Goal: Task Accomplishment & Management: Manage account settings

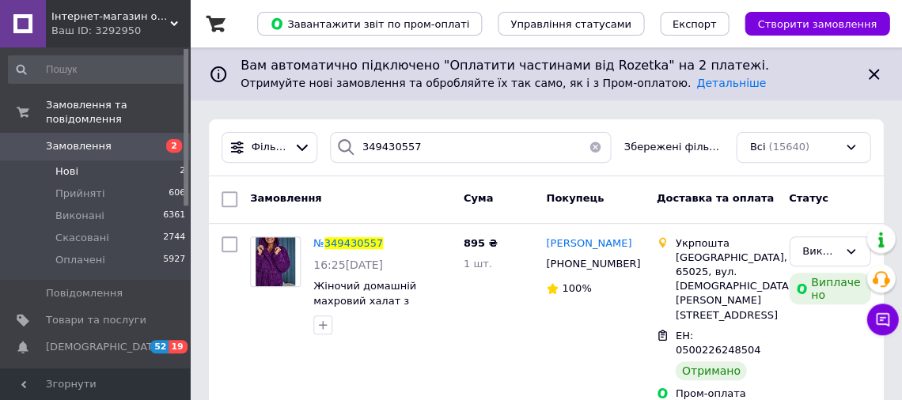
click at [65, 165] on span "Нові" at bounding box center [66, 172] width 23 height 14
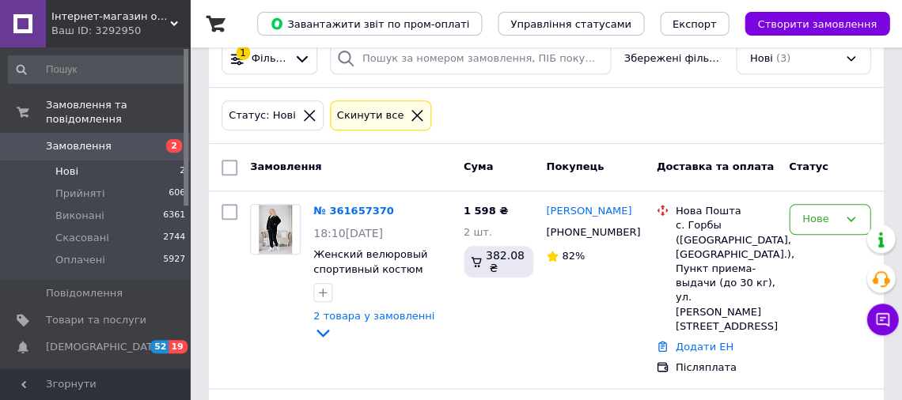
scroll to position [89, 0]
click at [348, 209] on link "№ 361657370" at bounding box center [353, 211] width 81 height 12
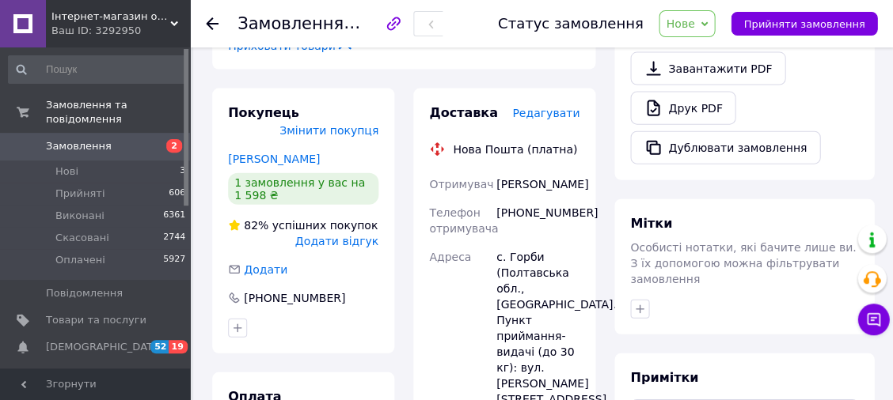
scroll to position [149, 0]
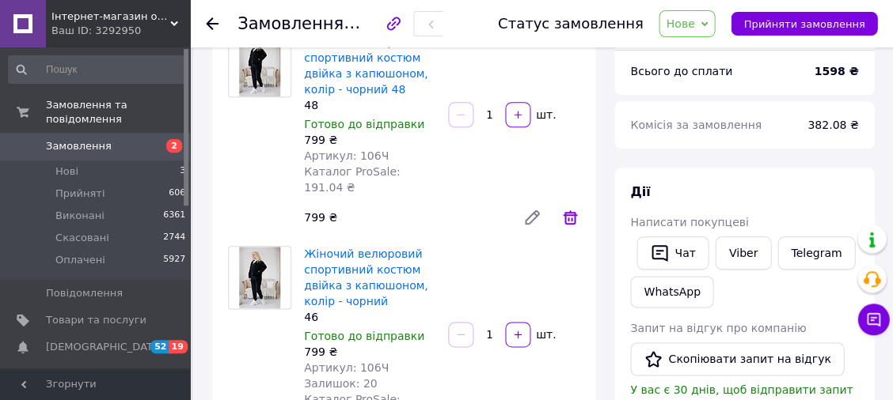
click at [571, 211] on icon at bounding box center [570, 218] width 14 height 14
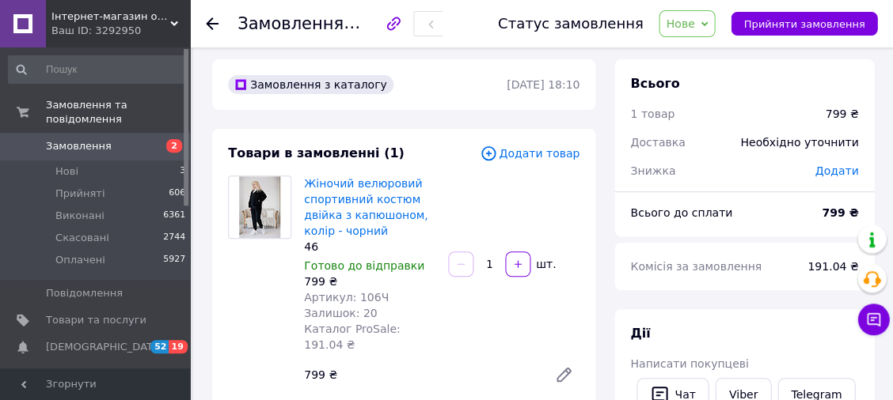
scroll to position [0, 0]
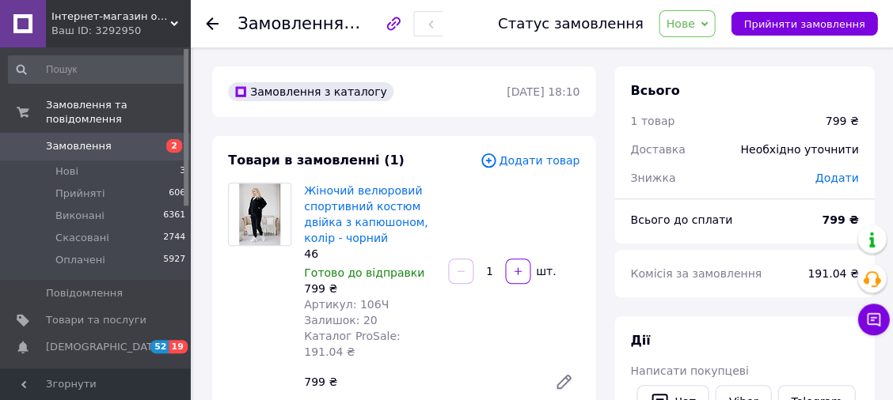
click at [694, 28] on span "Нове" at bounding box center [680, 23] width 28 height 13
click at [702, 59] on li "Прийнято" at bounding box center [695, 56] width 73 height 24
copy span "361657370"
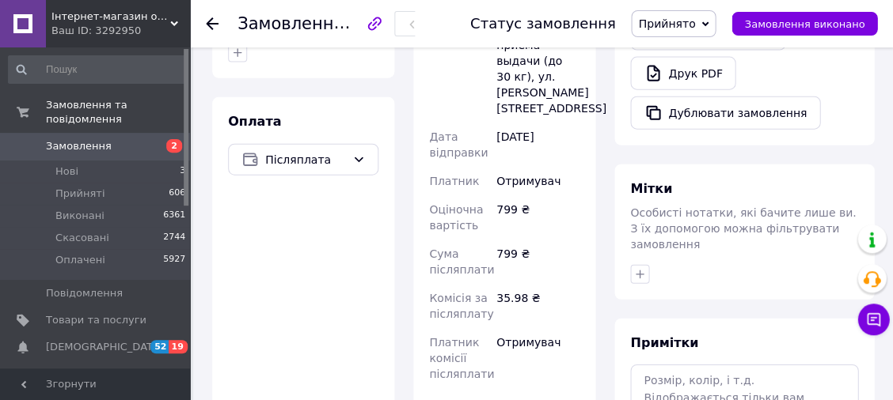
scroll to position [734, 0]
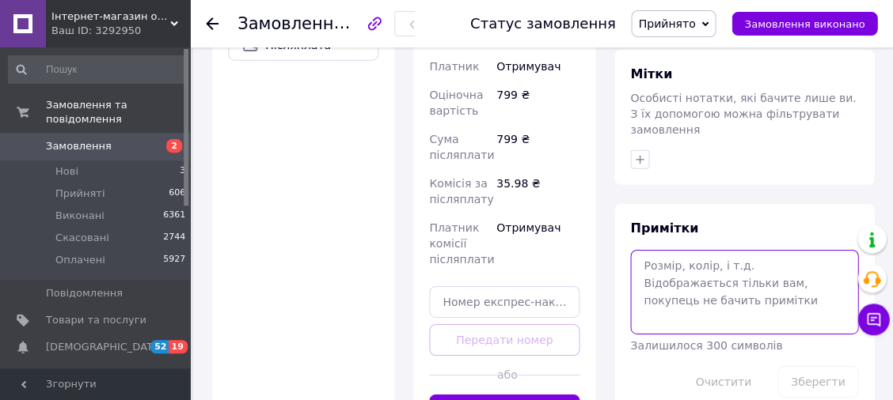
click at [703, 250] on textarea at bounding box center [744, 292] width 228 height 84
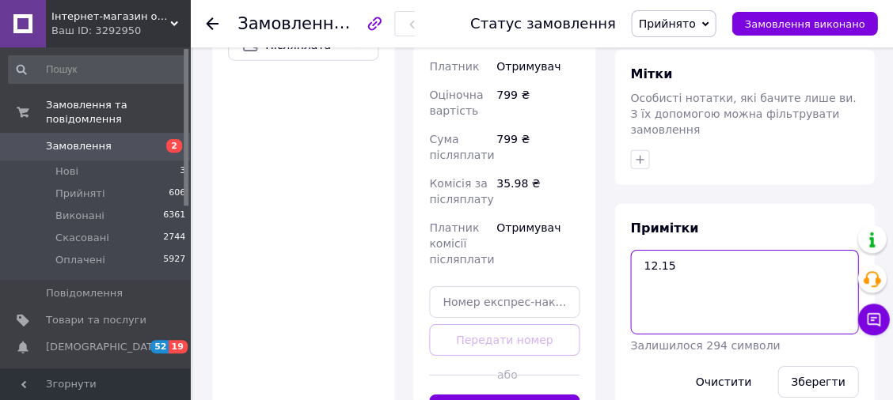
paste textarea "361657370"
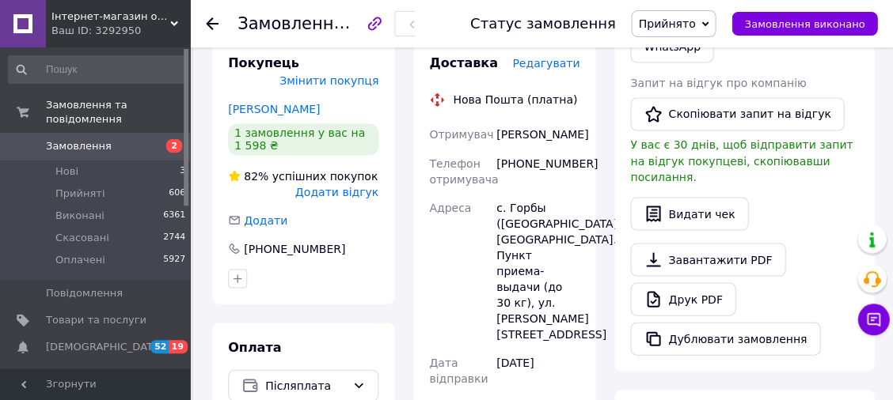
scroll to position [368, 0]
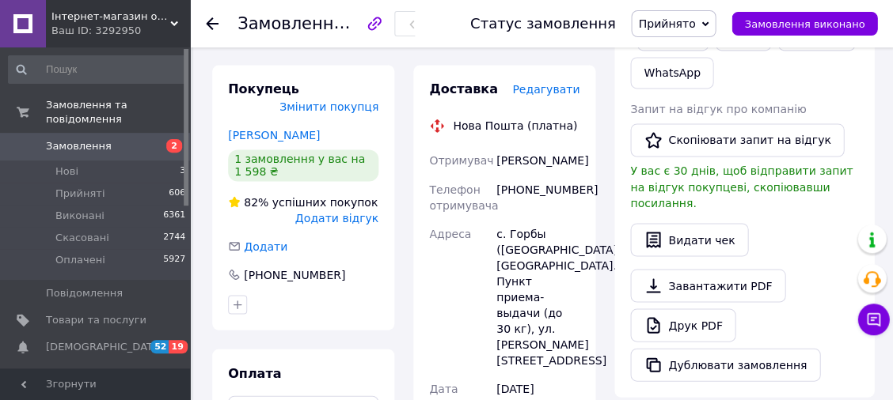
drag, startPoint x: 545, startPoint y: 157, endPoint x: 495, endPoint y: 146, distance: 50.5
click at [495, 146] on div "[PERSON_NAME]" at bounding box center [537, 160] width 89 height 28
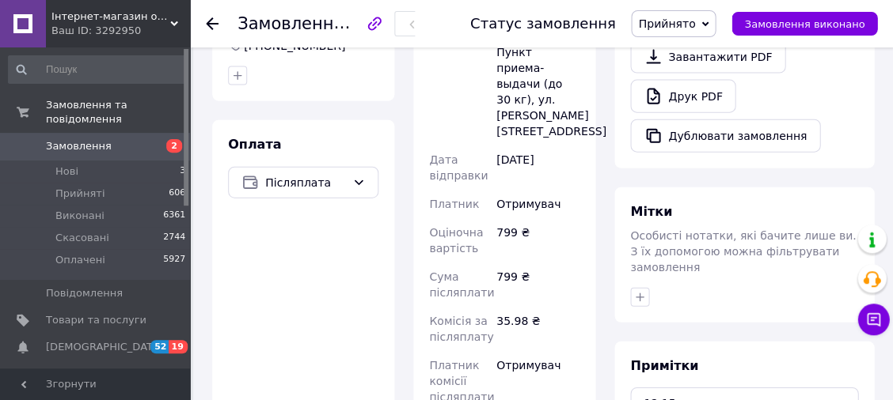
scroll to position [737, 0]
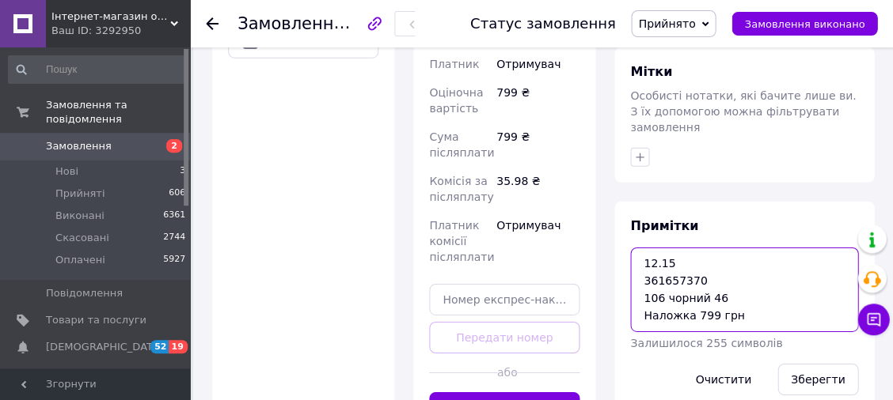
click at [726, 248] on textarea "12.15 361657370 106 чорний 46 Наложка 799 грн" at bounding box center [744, 290] width 228 height 84
paste textarea "361657370"
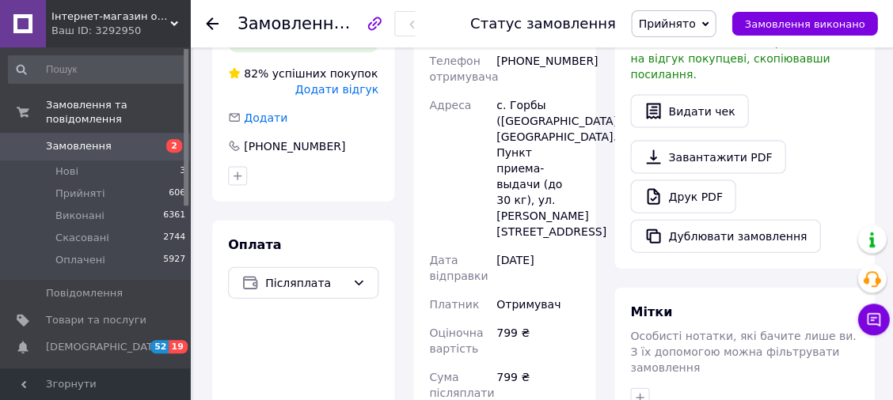
scroll to position [367, 0]
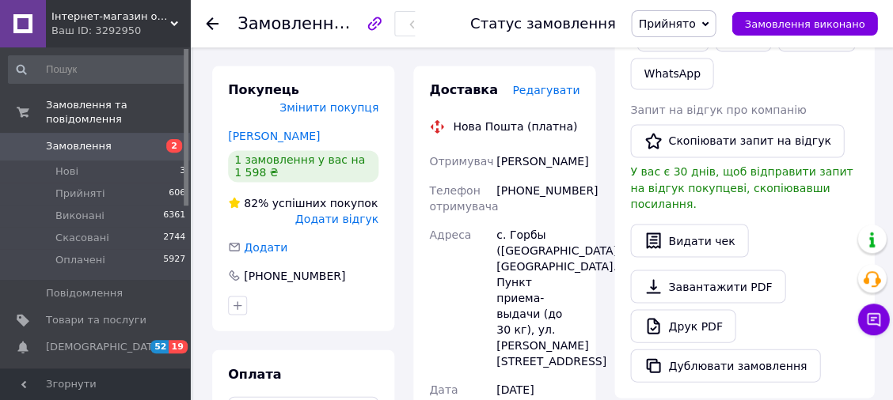
drag, startPoint x: 547, startPoint y: 161, endPoint x: 495, endPoint y: 145, distance: 54.1
click at [495, 147] on div "[PERSON_NAME]" at bounding box center [537, 161] width 89 height 28
copy div "[PERSON_NAME]"
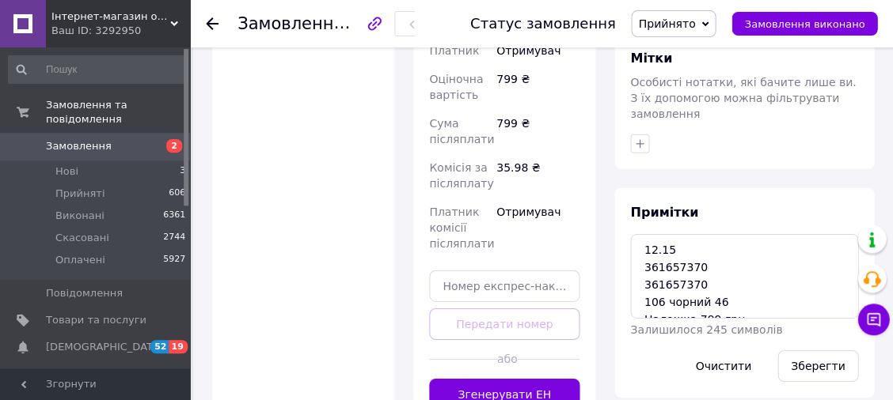
scroll to position [15, 0]
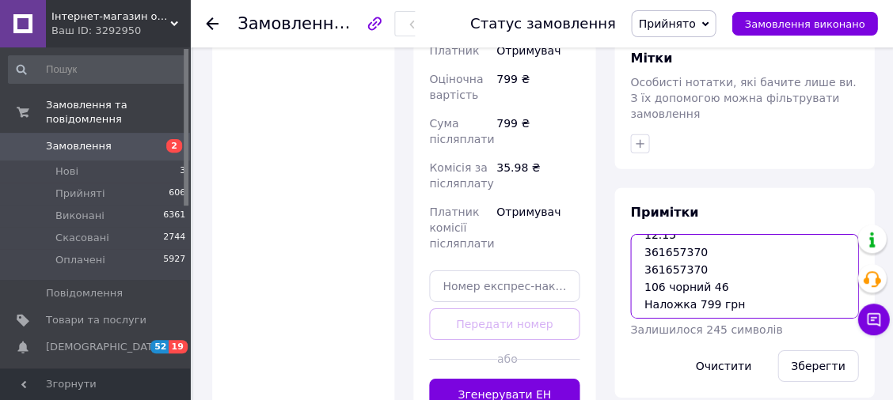
click at [642, 234] on textarea "12.15 361657370 361657370 106 чорний 46 Наложка 799 грн" at bounding box center [744, 276] width 228 height 84
paste textarea "[PERSON_NAME]"
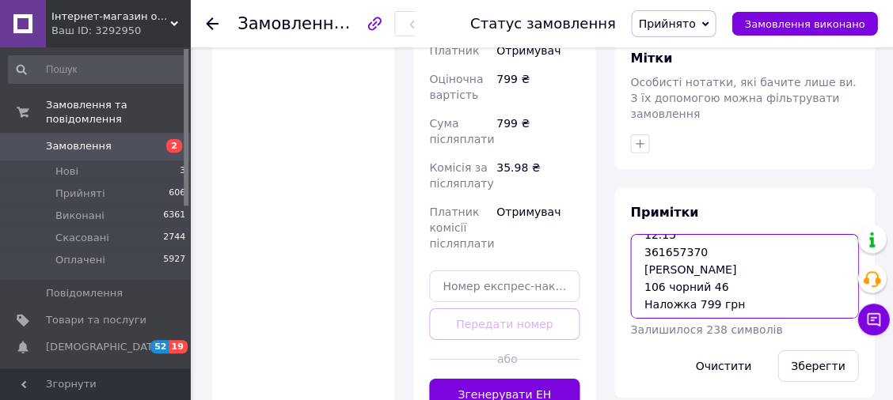
drag, startPoint x: 639, startPoint y: 211, endPoint x: 767, endPoint y: 286, distance: 147.6
click at [767, 286] on div "Примітки 12.15 361657370 [PERSON_NAME] 106 чорний 46 Наложка 799 грн Залишилося…" at bounding box center [744, 293] width 228 height 178
type textarea "12.15 361657370 [PERSON_NAME] 106 чорний 46 Наложка 799 грн"
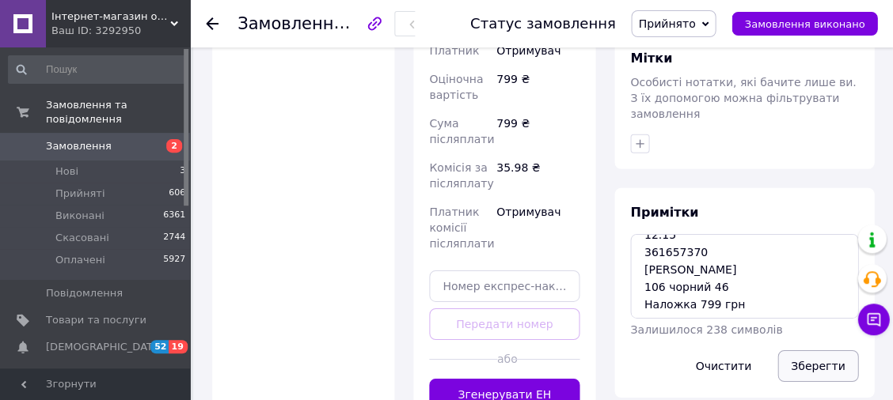
click at [814, 351] on button "Зберегти" at bounding box center [817, 367] width 81 height 32
click at [213, 18] on icon at bounding box center [212, 23] width 13 height 13
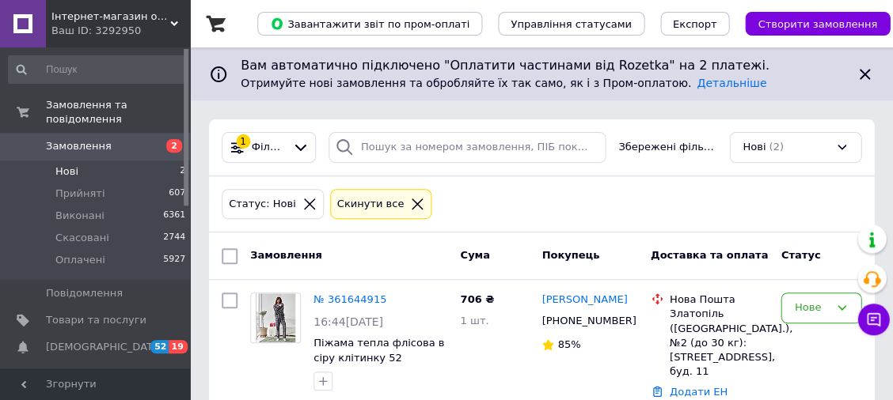
scroll to position [103, 0]
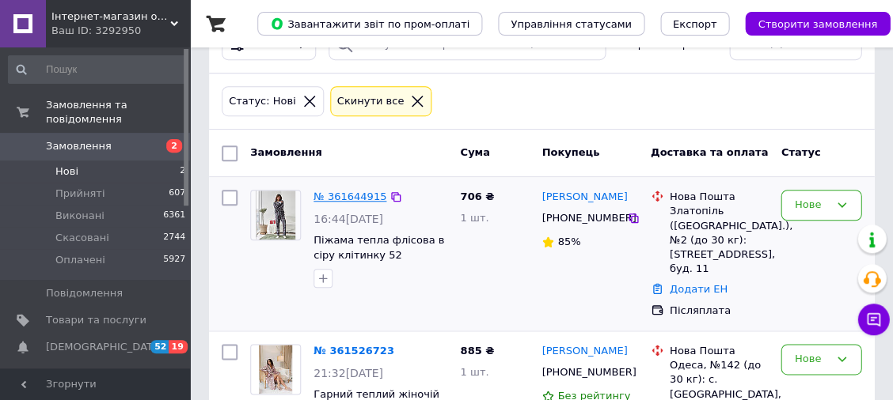
click at [332, 192] on link "№ 361644915" at bounding box center [349, 197] width 73 height 12
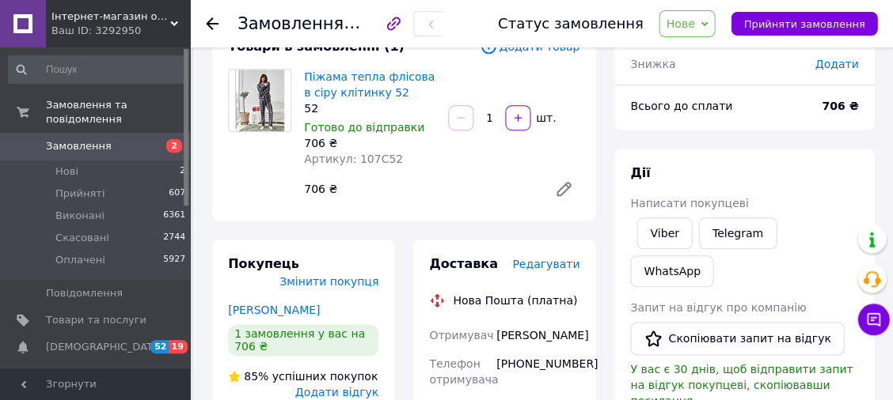
scroll to position [70, 0]
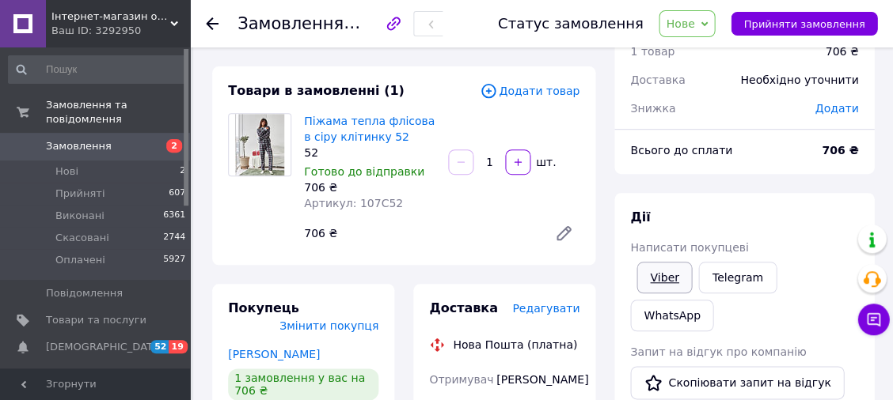
click at [674, 269] on link "Viber" at bounding box center [663, 278] width 55 height 32
click at [70, 165] on span "Нові" at bounding box center [66, 172] width 23 height 14
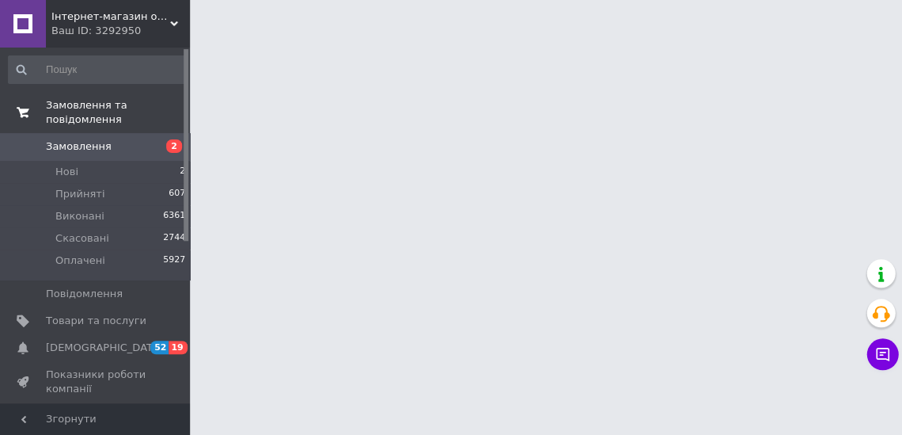
click at [108, 107] on span "Замовлення та повідомлення" at bounding box center [118, 112] width 144 height 28
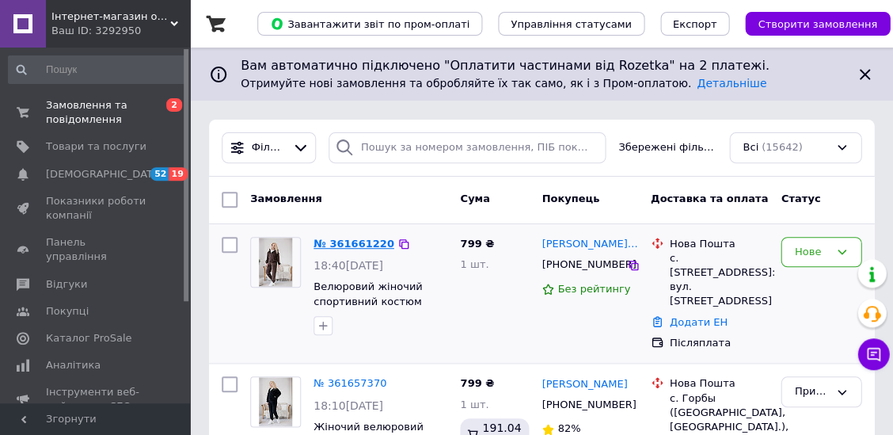
click at [367, 244] on link "№ 361661220" at bounding box center [353, 243] width 81 height 12
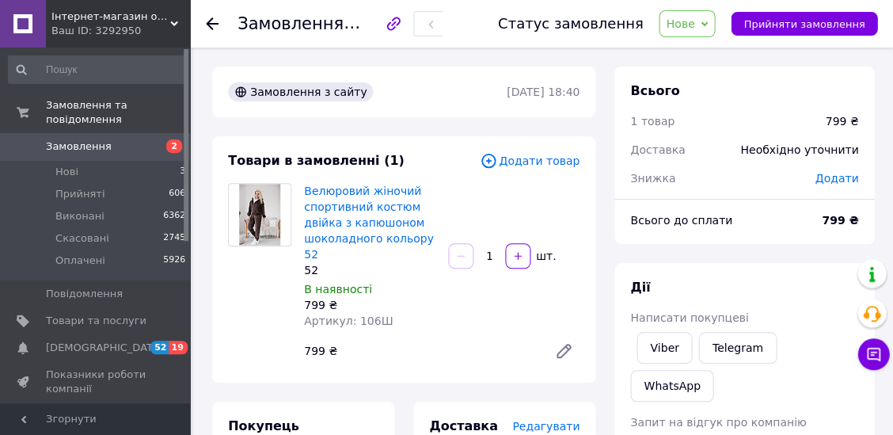
scroll to position [14, 0]
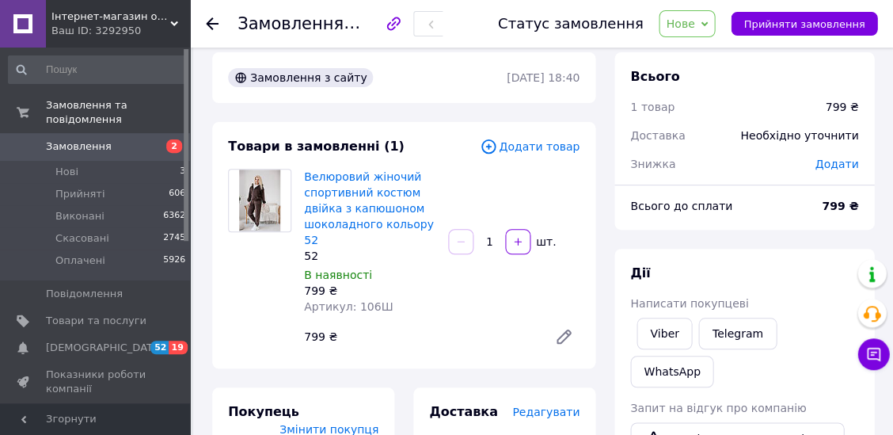
click at [211, 25] on icon at bounding box center [212, 23] width 13 height 13
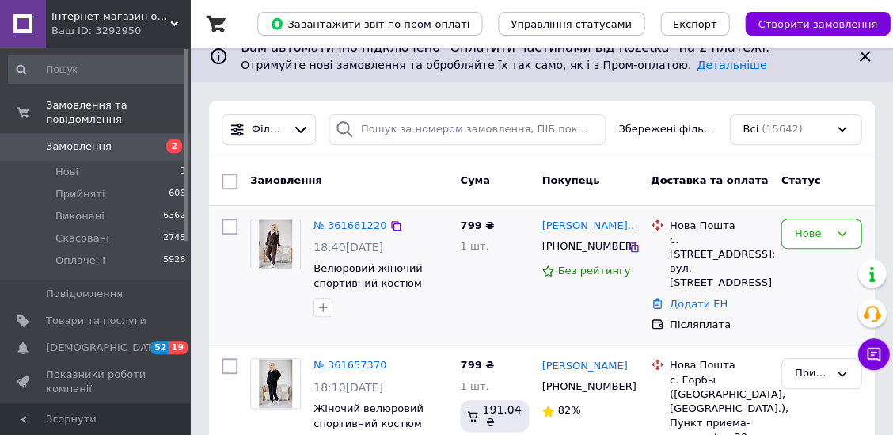
scroll to position [24, 0]
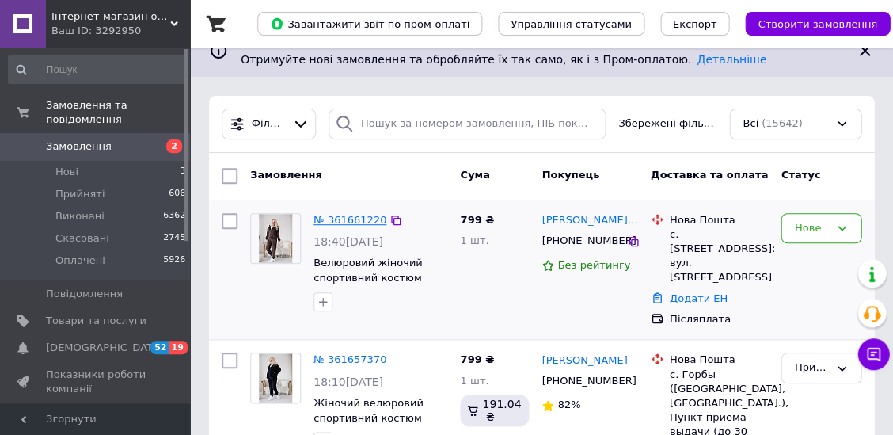
click at [358, 218] on link "№ 361661220" at bounding box center [349, 220] width 73 height 12
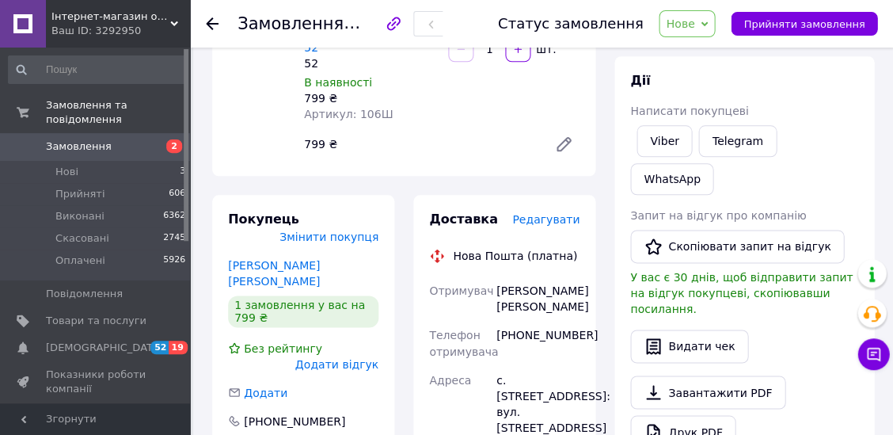
scroll to position [186, 0]
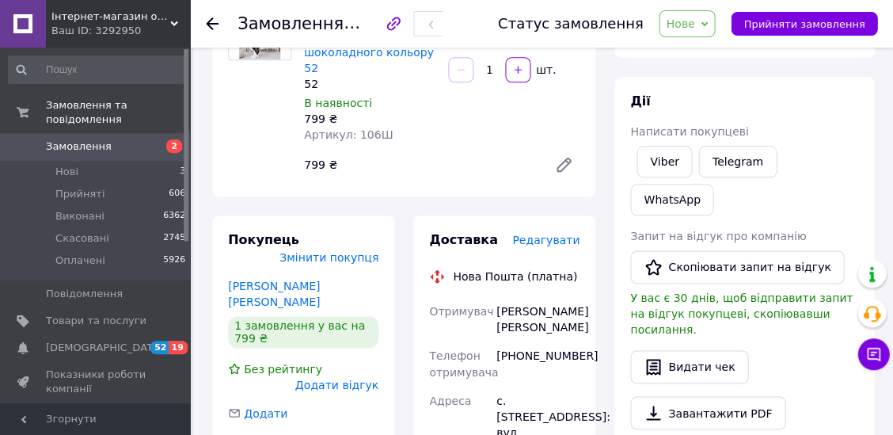
click at [694, 28] on span "Нове" at bounding box center [680, 23] width 28 height 13
click at [709, 53] on li "Прийнято" at bounding box center [695, 56] width 73 height 24
copy span "361661220"
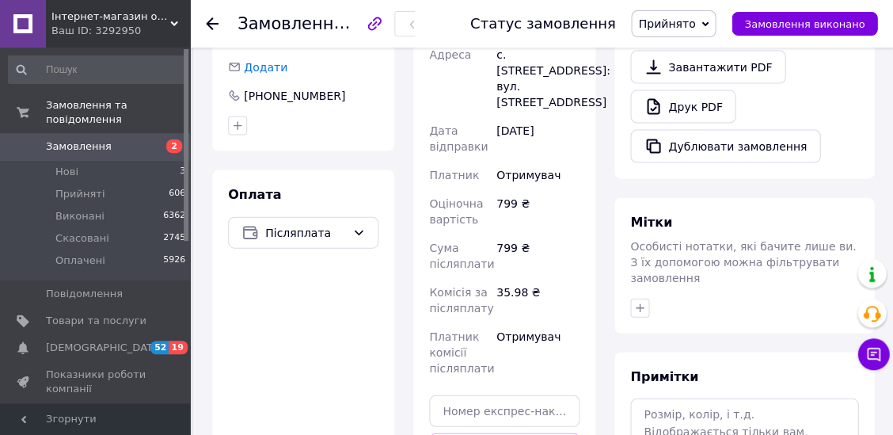
scroll to position [548, 0]
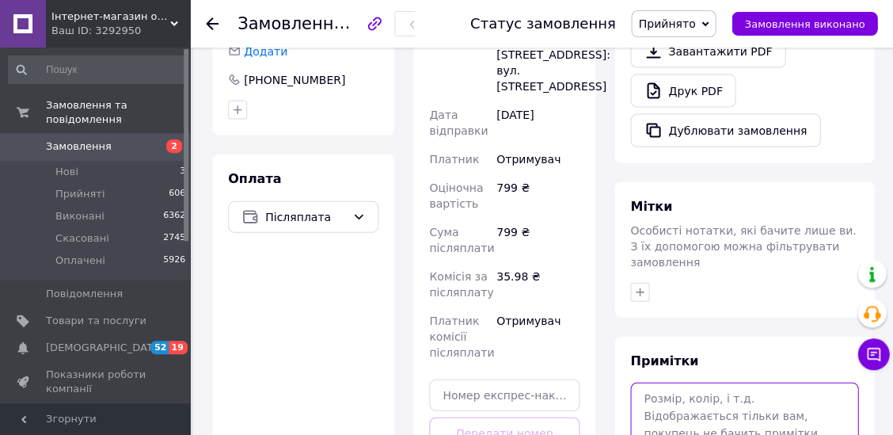
click at [689, 381] on textarea at bounding box center [744, 423] width 228 height 84
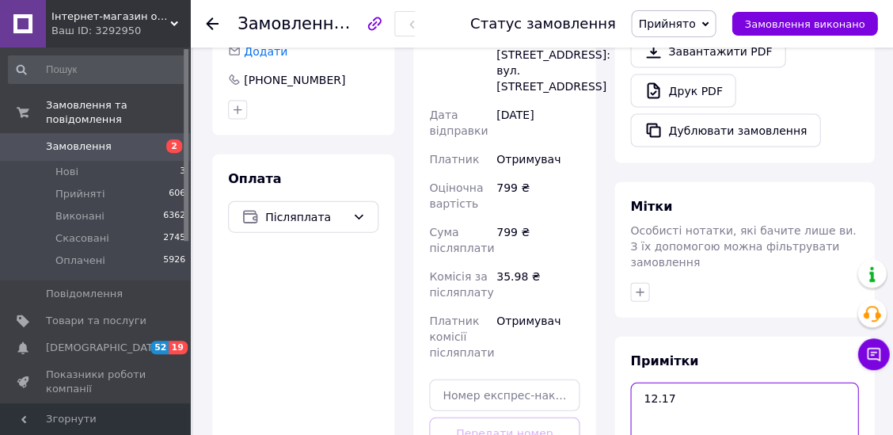
paste textarea "361661220"
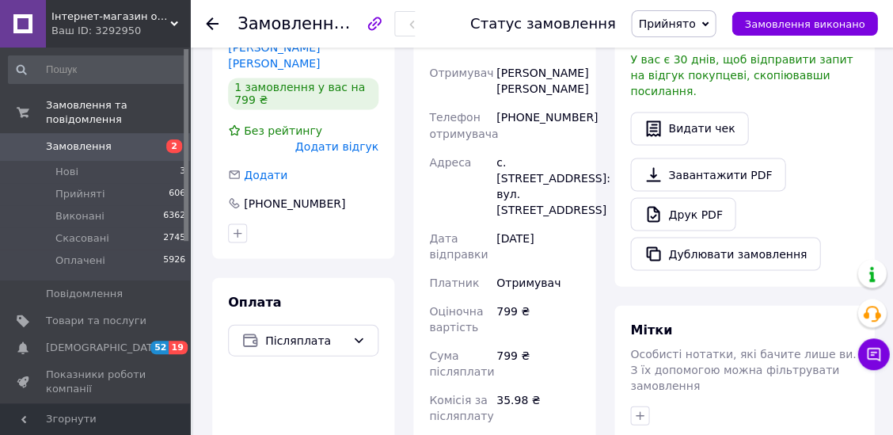
scroll to position [403, 0]
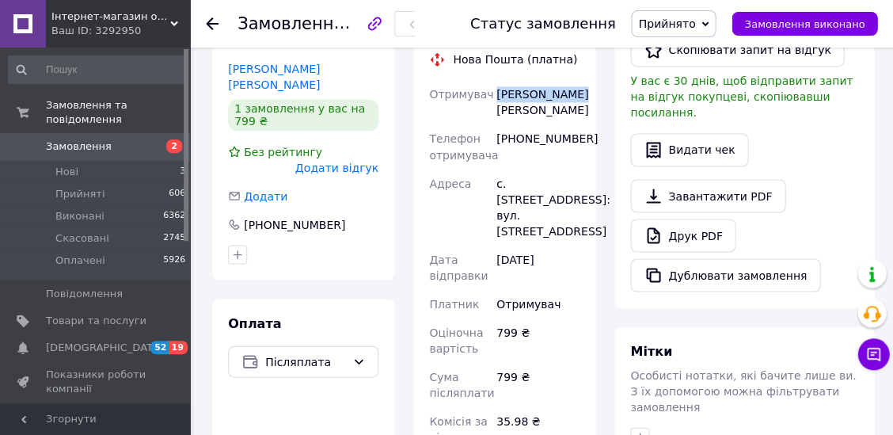
drag, startPoint x: 491, startPoint y: 75, endPoint x: 580, endPoint y: 80, distance: 89.6
click at [580, 80] on div "Отримувач [PERSON_NAME] [PERSON_NAME] Телефон отримувача [PHONE_NUMBER] [GEOGRA…" at bounding box center [504, 295] width 157 height 431
copy div "Отримувач [PERSON_NAME] [PERSON_NAME]"
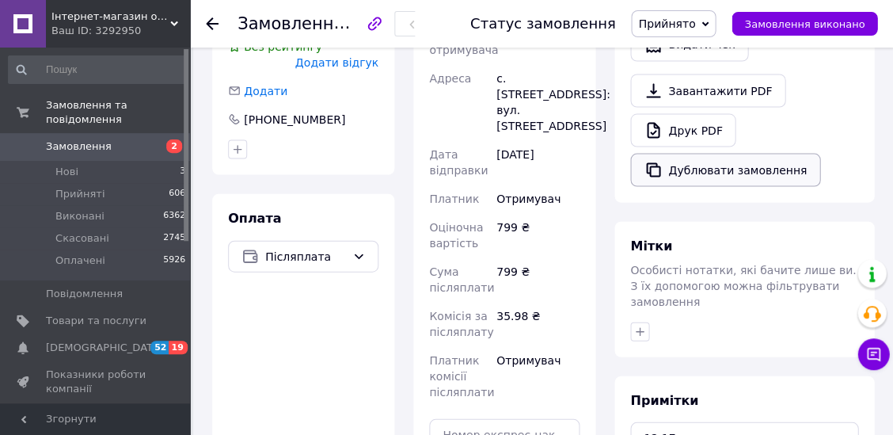
scroll to position [595, 0]
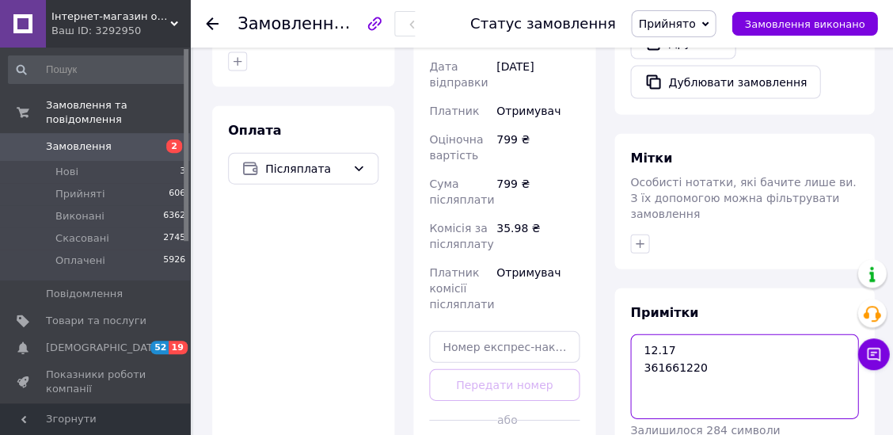
click at [732, 334] on textarea "12.17 361661220" at bounding box center [744, 376] width 228 height 84
paste textarea "[PERSON_NAME] [PERSON_NAME]"
click at [654, 334] on textarea "12.17 361661220 [PERSON_NAME] [PERSON_NAME]" at bounding box center [744, 376] width 228 height 84
click at [753, 334] on textarea "12.17 361661220 [PERSON_NAME] [PERSON_NAME]" at bounding box center [744, 376] width 228 height 84
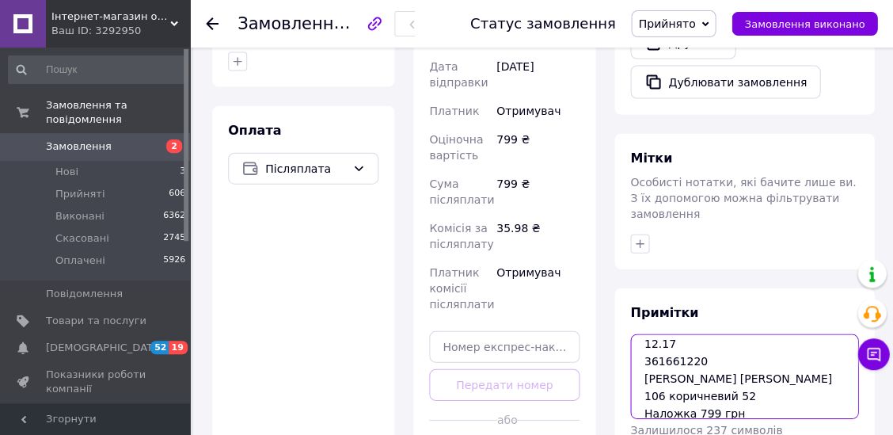
drag, startPoint x: 656, startPoint y: 265, endPoint x: 739, endPoint y: 332, distance: 106.9
click at [739, 334] on textarea "12.17 361661220 [PERSON_NAME] [PERSON_NAME] 106 коричневий 52 Наложка 799 грн" at bounding box center [744, 376] width 228 height 84
type textarea "12.17 361661220 [PERSON_NAME] [PERSON_NAME] 106 коричневий 52 Наложка 799 грн"
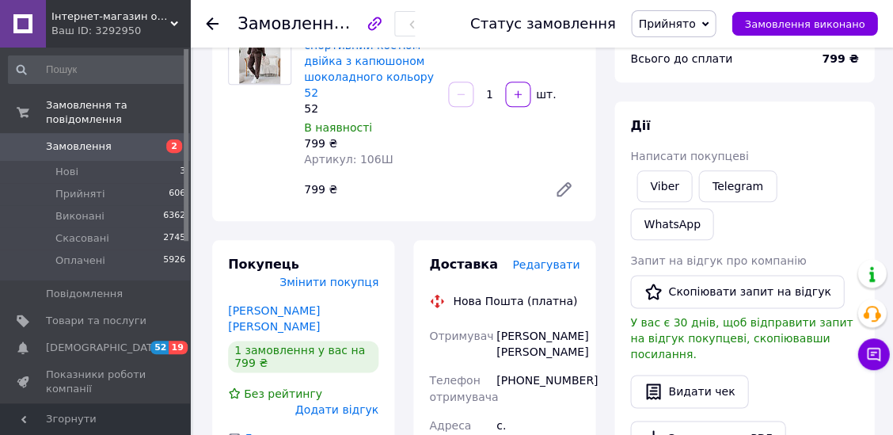
click at [209, 21] on use at bounding box center [212, 23] width 13 height 13
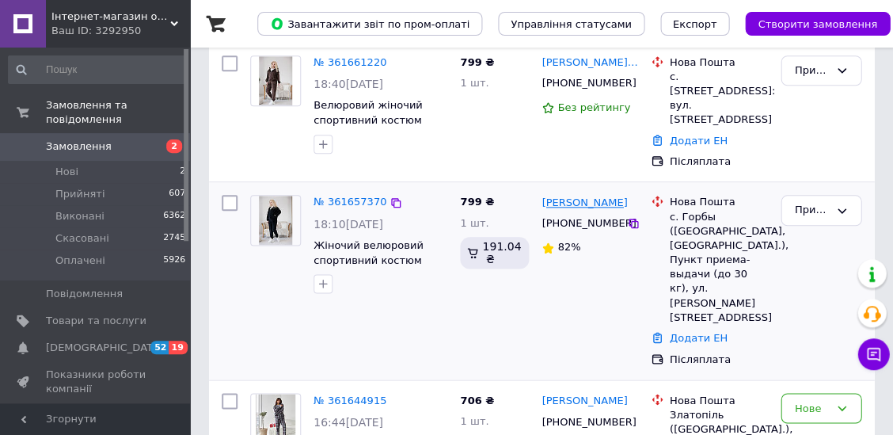
scroll to position [324, 0]
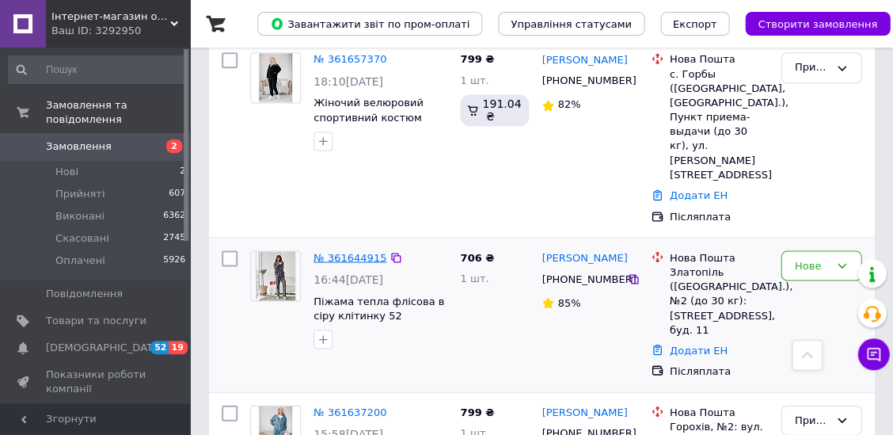
click at [370, 251] on link "№ 361644915" at bounding box center [349, 257] width 73 height 12
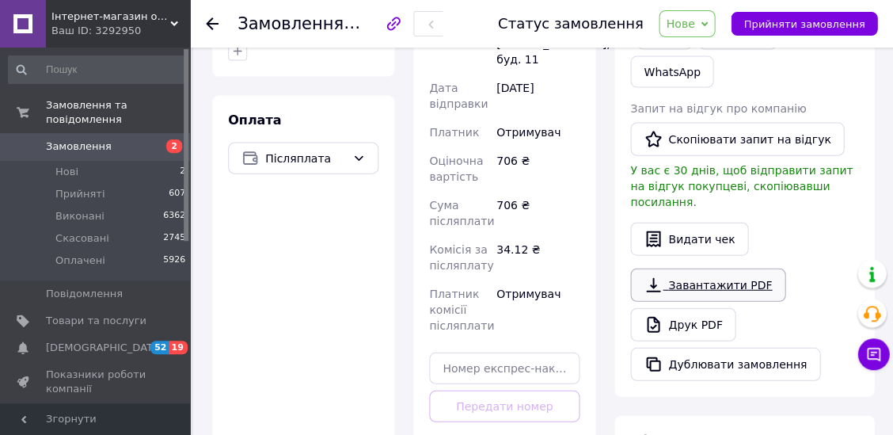
scroll to position [427, 0]
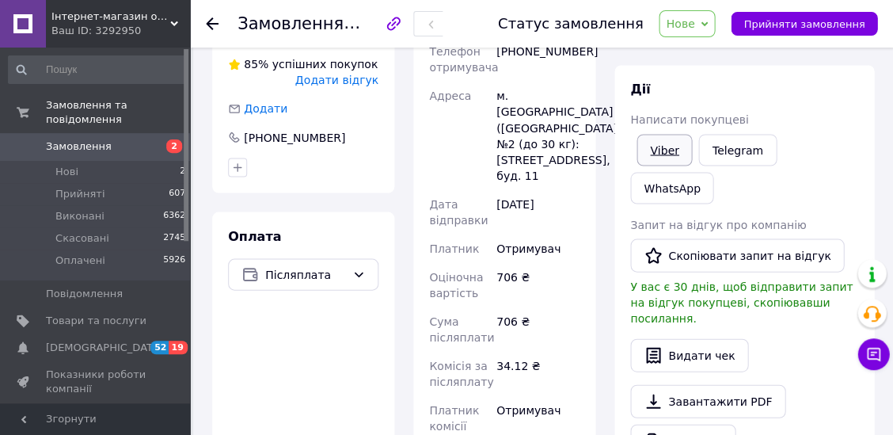
click at [672, 145] on link "Viber" at bounding box center [663, 150] width 55 height 32
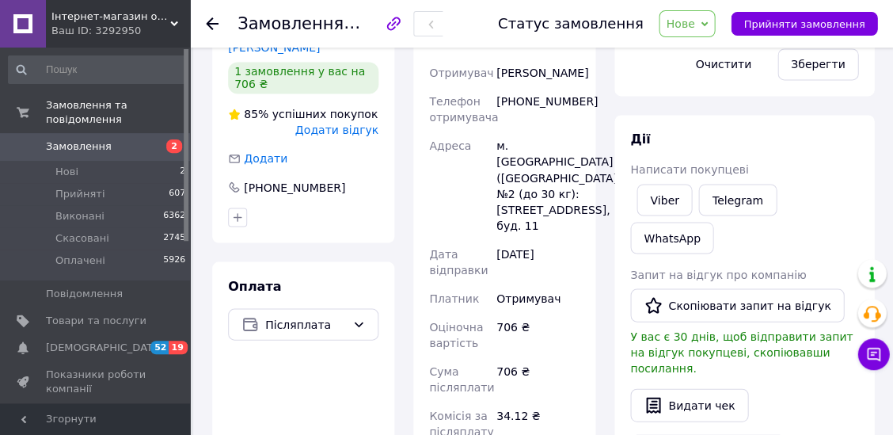
scroll to position [351, 0]
